Goal: Task Accomplishment & Management: Manage account settings

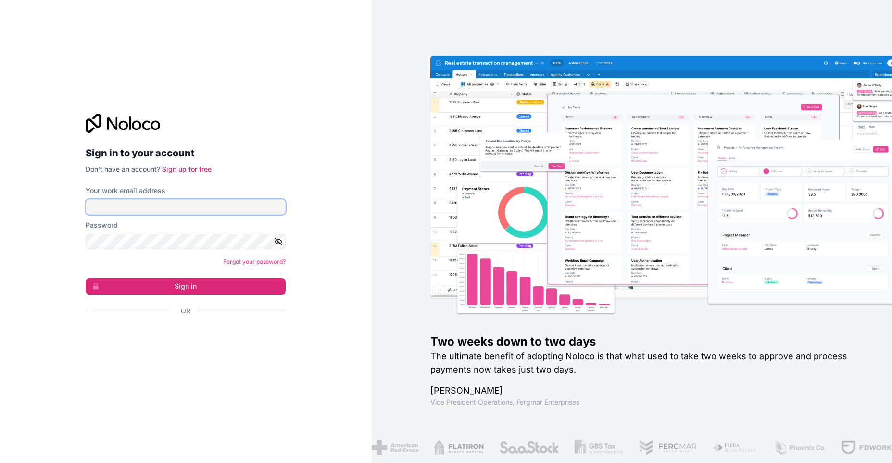
click at [199, 211] on input "Your work email address" at bounding box center [186, 206] width 200 height 15
type input "[PERSON_NAME][EMAIL_ADDRESS][DOMAIN_NAME]"
click at [86, 278] on button "Sign in" at bounding box center [186, 286] width 200 height 16
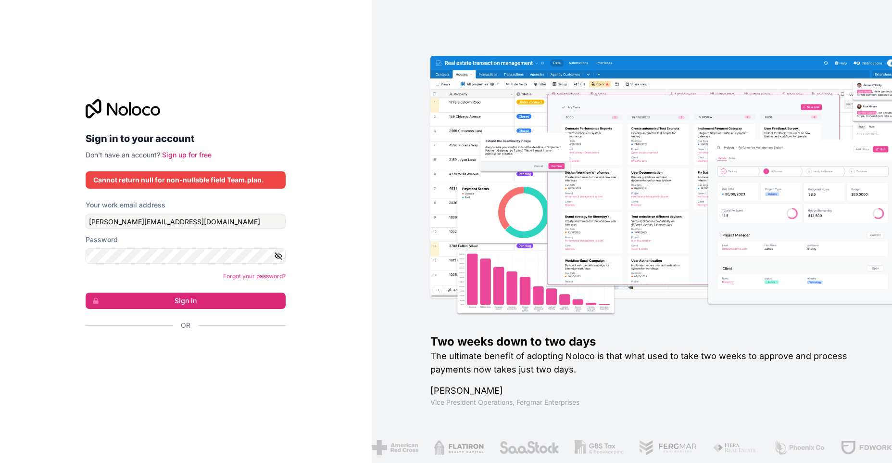
click at [190, 178] on div "Cannot return null for non-nullable field Team.plan." at bounding box center [185, 180] width 185 height 10
click at [138, 135] on h2 "Sign in to your account" at bounding box center [186, 138] width 200 height 17
click at [125, 110] on icon at bounding box center [123, 108] width 75 height 19
click at [100, 111] on icon at bounding box center [94, 108] width 16 height 19
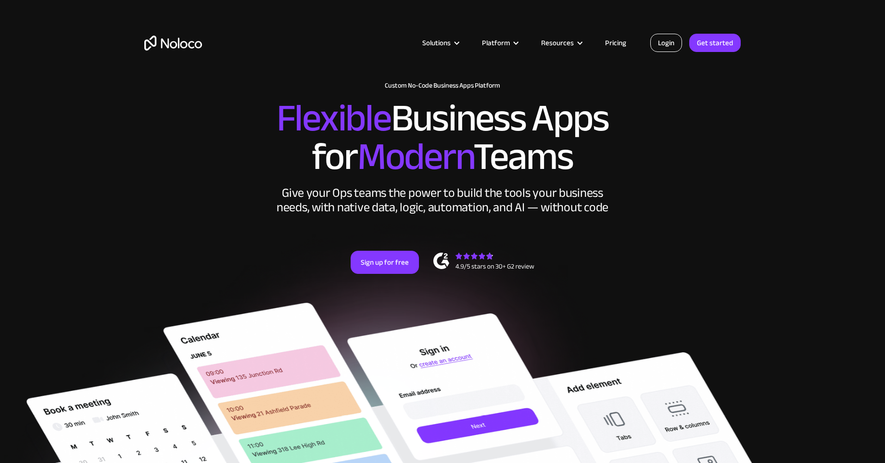
click at [660, 42] on link "Login" at bounding box center [666, 43] width 32 height 18
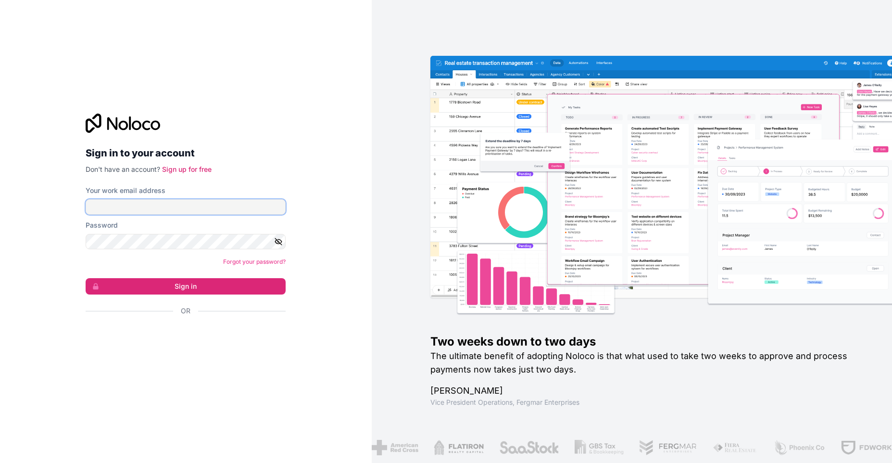
click at [197, 199] on input "Your work email address" at bounding box center [186, 206] width 200 height 15
type input "[PERSON_NAME][EMAIL_ADDRESS][DOMAIN_NAME]"
click at [168, 283] on button "Sign in" at bounding box center [186, 286] width 200 height 16
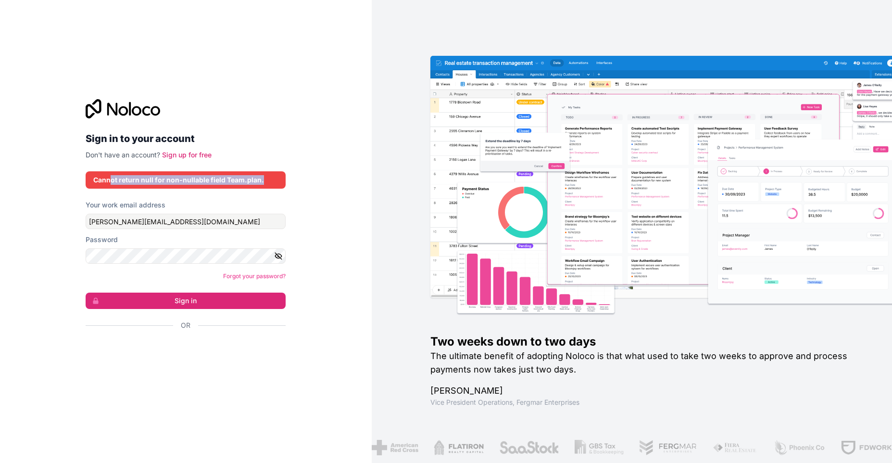
drag, startPoint x: 111, startPoint y: 180, endPoint x: 294, endPoint y: 177, distance: 183.8
click at [294, 177] on div "Sign in to your account Don't have an account? Sign up for free Cannot return n…" at bounding box center [186, 231] width 372 height 463
click at [333, 162] on div "Sign in to your account Don't have an account? Sign up for free Cannot return n…" at bounding box center [186, 231] width 372 height 463
drag, startPoint x: 191, startPoint y: 176, endPoint x: 252, endPoint y: 181, distance: 60.9
click at [252, 181] on div "Cannot return null for non-nullable field Team.plan." at bounding box center [185, 180] width 185 height 10
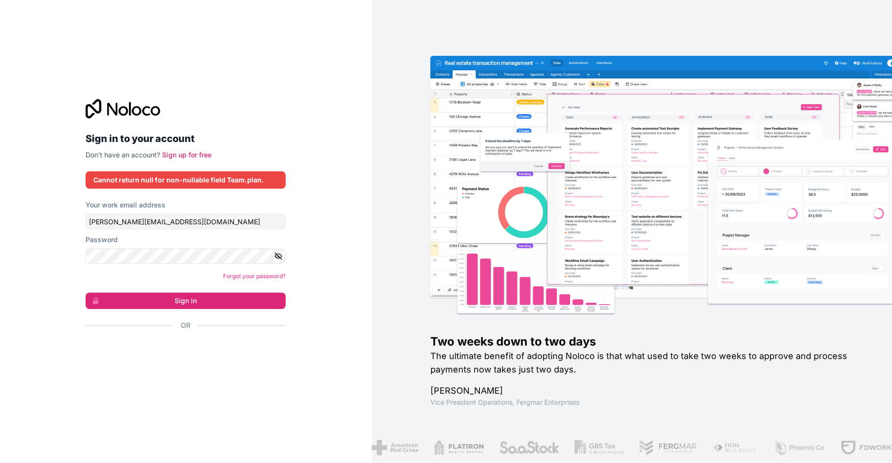
click at [292, 176] on div "Sign in to your account Don't have an account? Sign up for free Cannot return n…" at bounding box center [186, 231] width 216 height 295
click at [331, 186] on div "Sign in to your account Don't have an account? Sign up for free Cannot return n…" at bounding box center [186, 231] width 372 height 463
